Goal: Browse casually

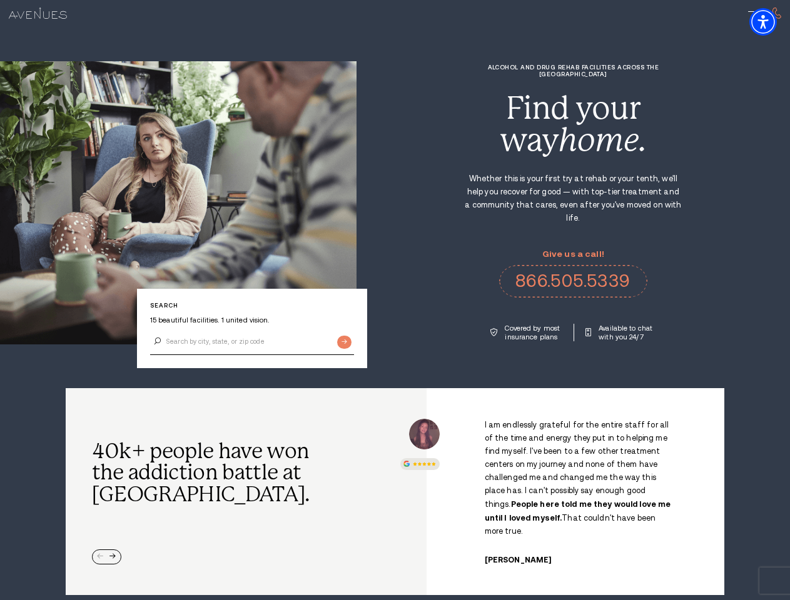
click at [395, 300] on div "Alcohol and Drug Rehab Facilities across the [GEOGRAPHIC_DATA] Find your way ho…" at bounding box center [573, 203] width 433 height 278
click at [774, 22] on img "Accessibility Menu" at bounding box center [763, 22] width 28 height 28
